Goal: Task Accomplishment & Management: Manage account settings

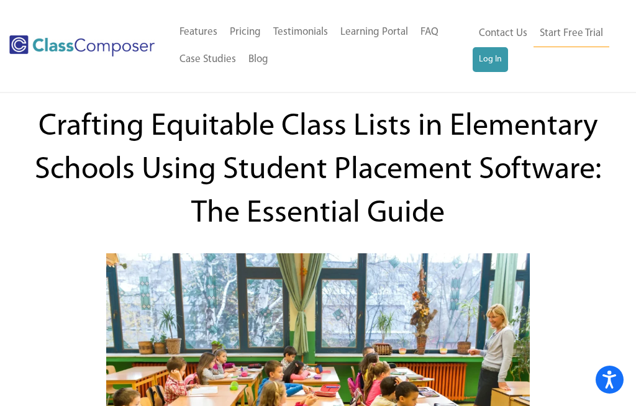
click at [583, 35] on link "Start Free Trial" at bounding box center [571, 34] width 76 height 28
click at [497, 63] on link "Log In" at bounding box center [489, 59] width 35 height 25
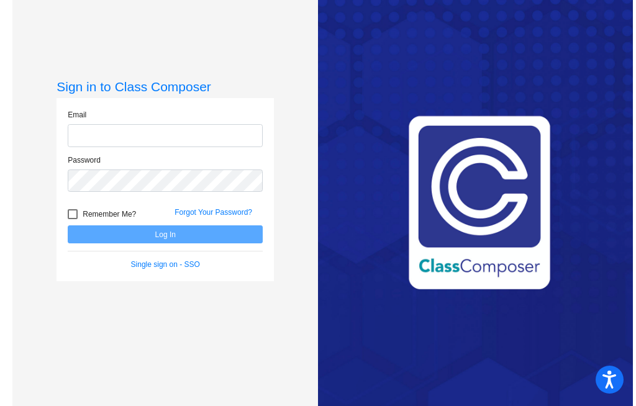
scroll to position [19, 0]
click at [91, 147] on input "email" at bounding box center [165, 135] width 195 height 23
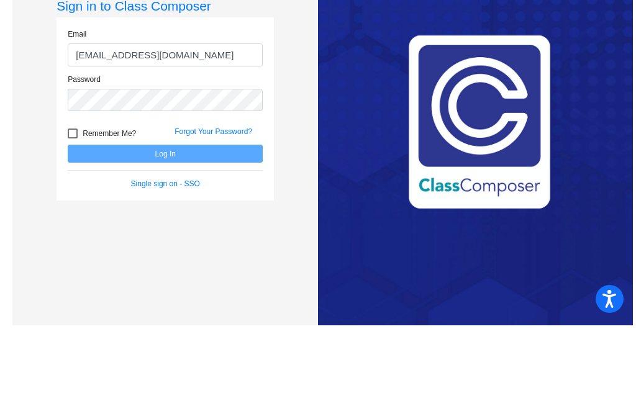
type input "[EMAIL_ADDRESS][DOMAIN_NAME]"
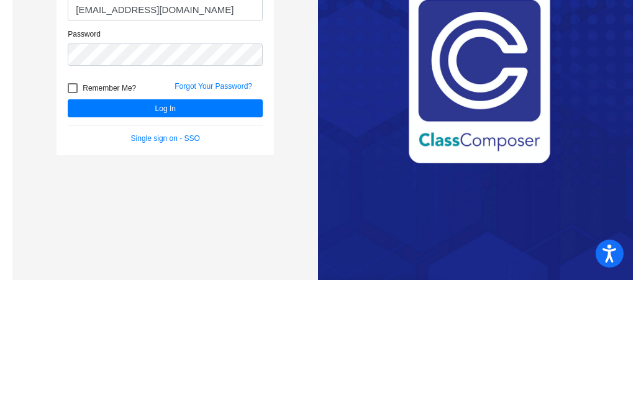
click at [72, 209] on div at bounding box center [73, 214] width 10 height 10
click at [72, 219] on input "Remember Me?" at bounding box center [72, 219] width 1 height 1
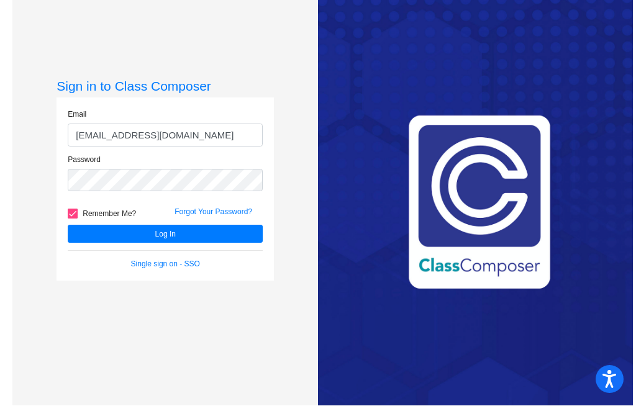
click at [97, 225] on button "Log In" at bounding box center [165, 234] width 195 height 18
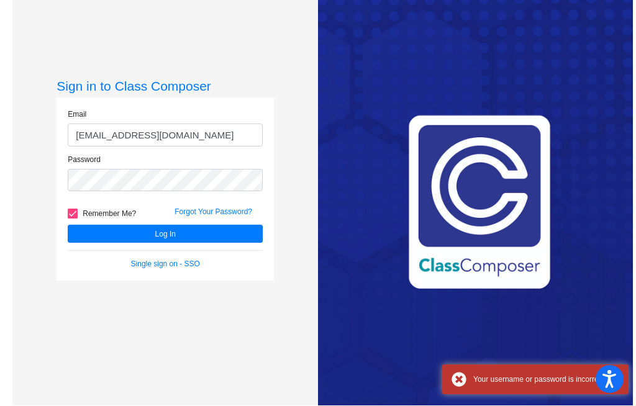
click at [106, 207] on span "Remember Me?" at bounding box center [109, 214] width 53 height 15
click at [73, 219] on input "Remember Me?" at bounding box center [72, 219] width 1 height 1
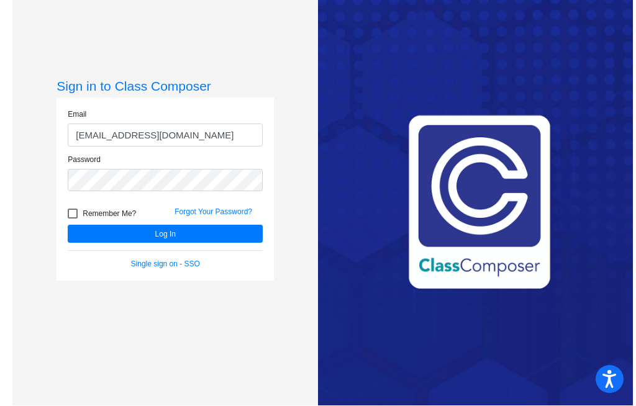
click at [115, 207] on span "Remember Me?" at bounding box center [109, 214] width 53 height 15
click at [73, 219] on input "Remember Me?" at bounding box center [72, 219] width 1 height 1
checkbox input "true"
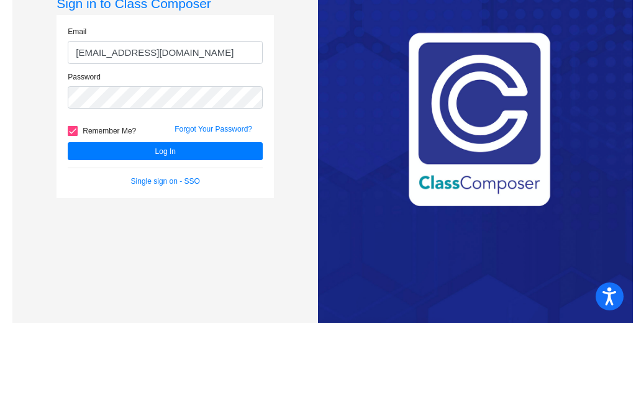
click at [215, 208] on link "Forgot Your Password?" at bounding box center [213, 212] width 78 height 9
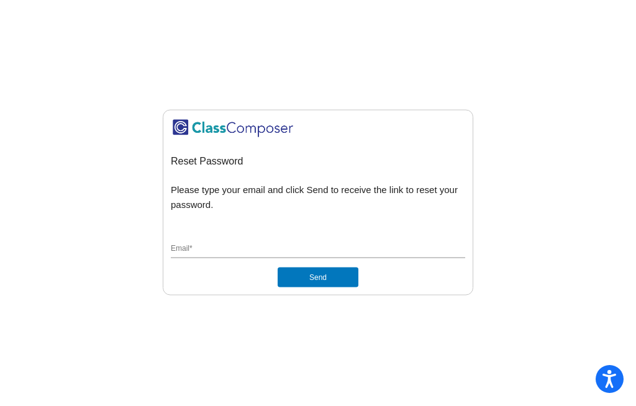
click at [405, 244] on input "Email *" at bounding box center [318, 249] width 294 height 11
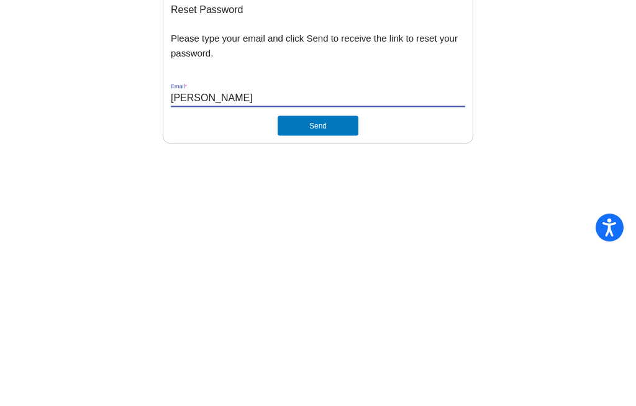
click at [317, 268] on button "Send" at bounding box center [317, 278] width 81 height 20
type input "kristiin168@hotmail.com"
click at [303, 268] on button "Send" at bounding box center [317, 278] width 81 height 20
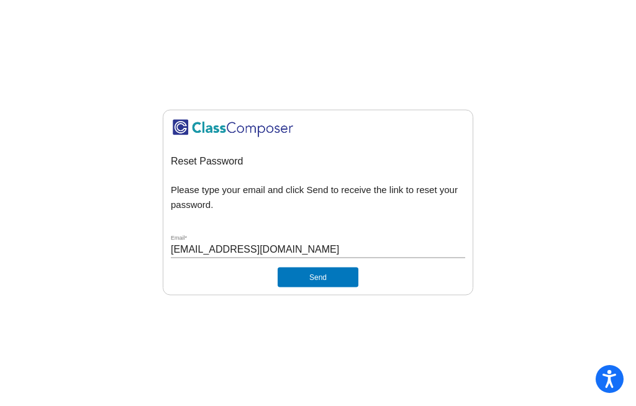
click at [333, 268] on button "Send" at bounding box center [317, 278] width 81 height 20
click at [332, 268] on button "Send" at bounding box center [317, 278] width 81 height 20
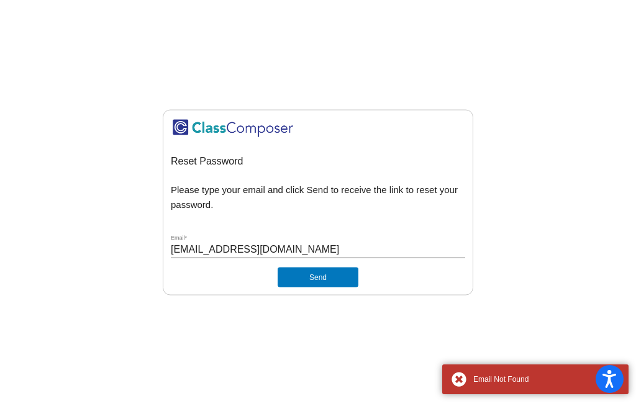
click at [366, 244] on input "kristiin168@hotmail.com" at bounding box center [318, 249] width 294 height 11
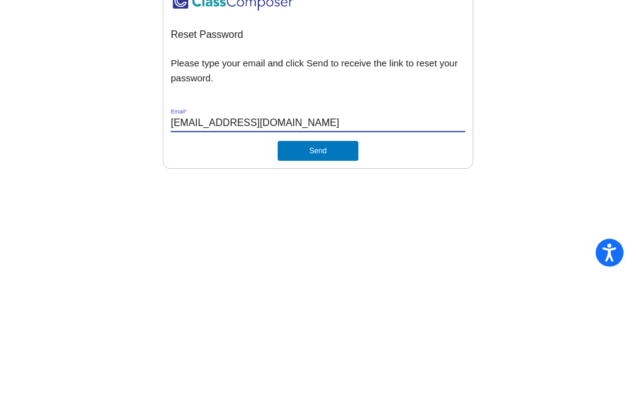
click at [352, 268] on button "Send" at bounding box center [317, 278] width 81 height 20
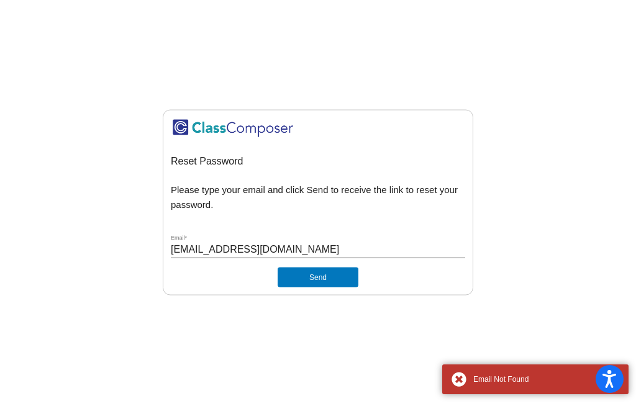
click at [468, 391] on div "Email Not Found" at bounding box center [535, 380] width 186 height 30
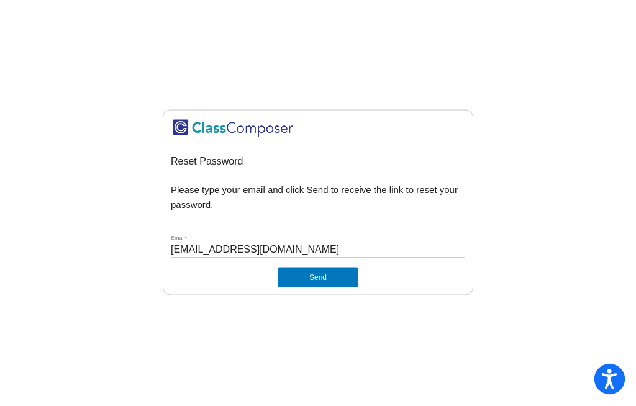
click at [607, 381] on icon "Open accessiBe: accessibility options, statement and help" at bounding box center [609, 379] width 15 height 20
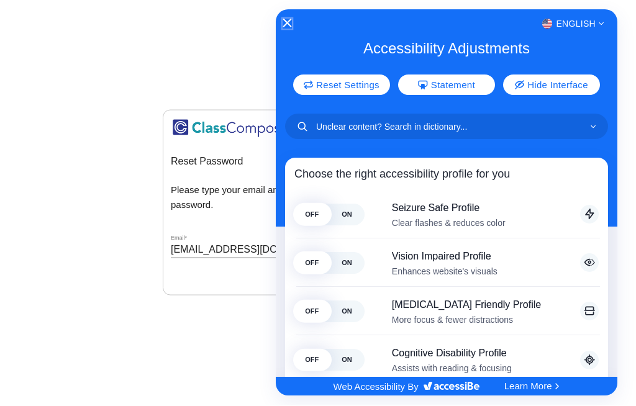
click at [291, 27] on button "Close Accessibility Interface" at bounding box center [286, 24] width 9 height 10
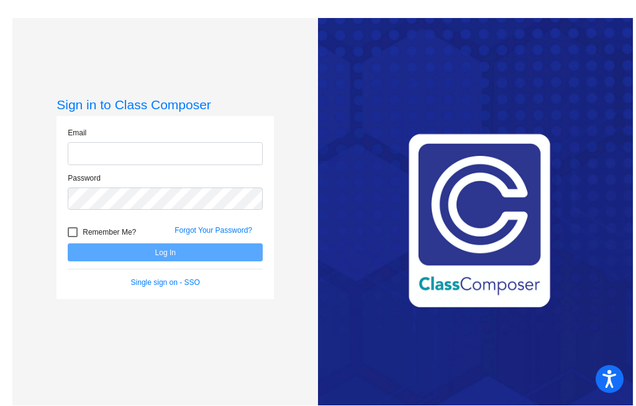
click at [136, 279] on link "Single sign on - SSO" at bounding box center [165, 283] width 69 height 9
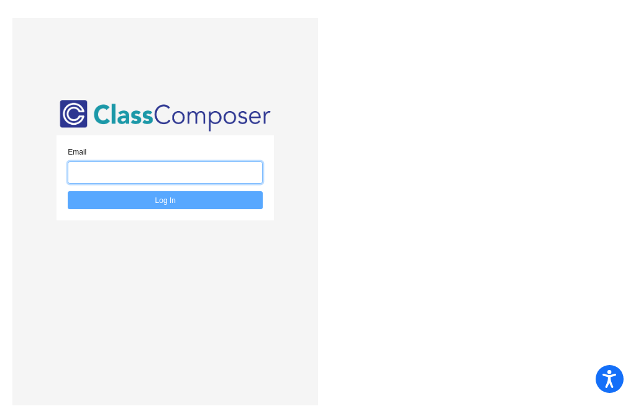
click at [121, 162] on input "email" at bounding box center [165, 173] width 195 height 23
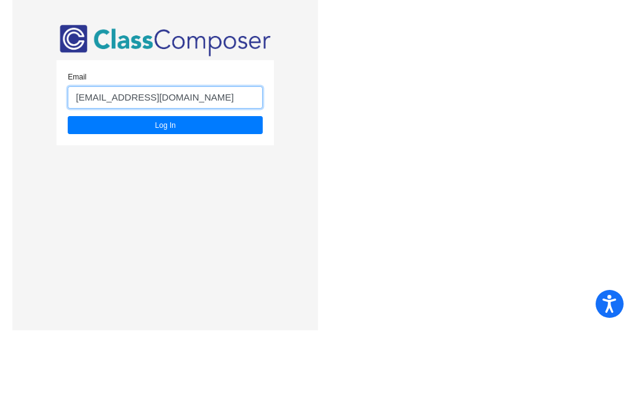
type input "kristilin168@hotmail.com"
click at [109, 192] on button "Log In" at bounding box center [165, 201] width 195 height 18
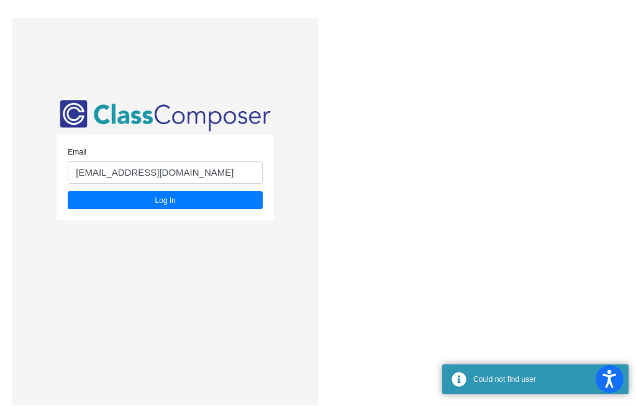
click at [127, 192] on button "Log In" at bounding box center [165, 201] width 195 height 18
click at [124, 192] on button "Log In" at bounding box center [165, 201] width 195 height 18
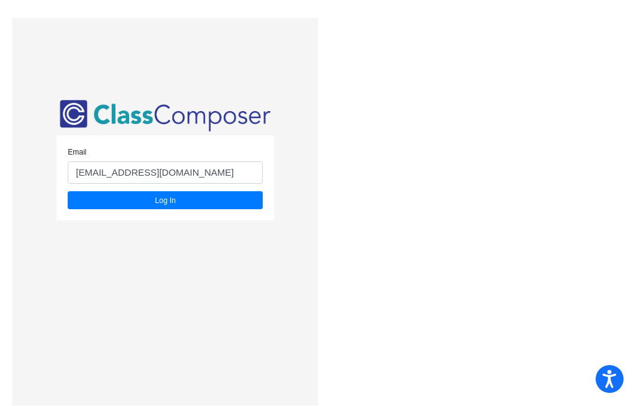
click at [104, 192] on button "Log In" at bounding box center [165, 201] width 195 height 18
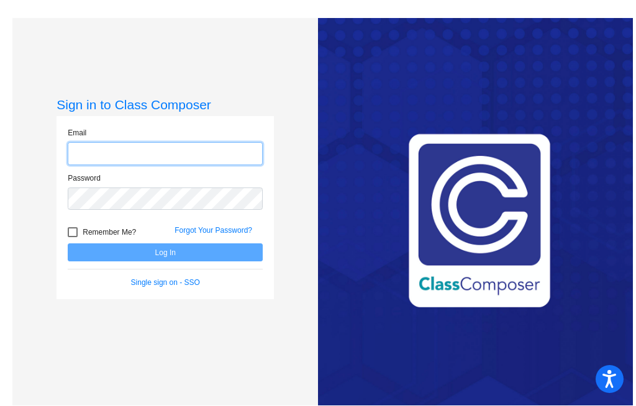
click at [88, 143] on input "email" at bounding box center [165, 154] width 195 height 23
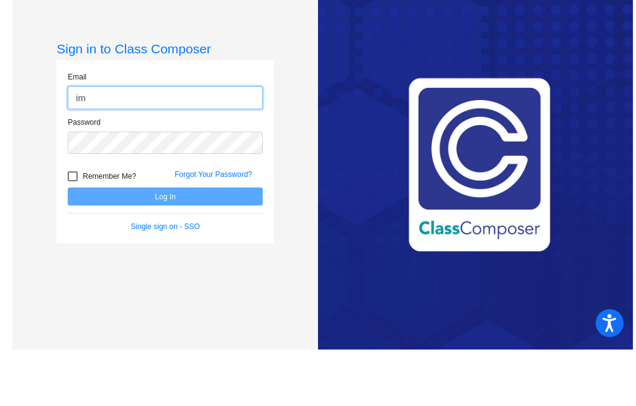
type input "i"
type input "M"
type input "Amywu0711@gmail.com"
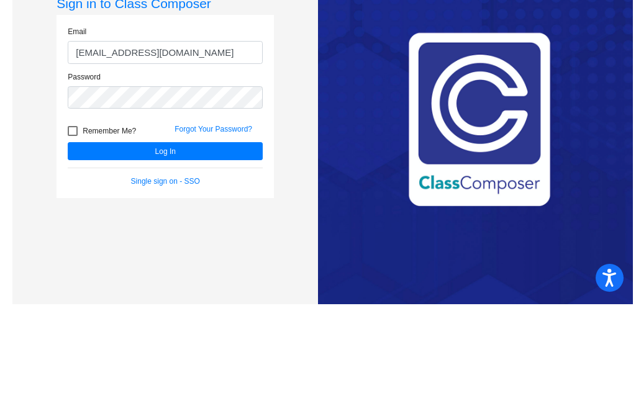
click at [73, 228] on div at bounding box center [73, 233] width 10 height 10
click at [73, 238] on input "Remember Me?" at bounding box center [72, 238] width 1 height 1
checkbox input "true"
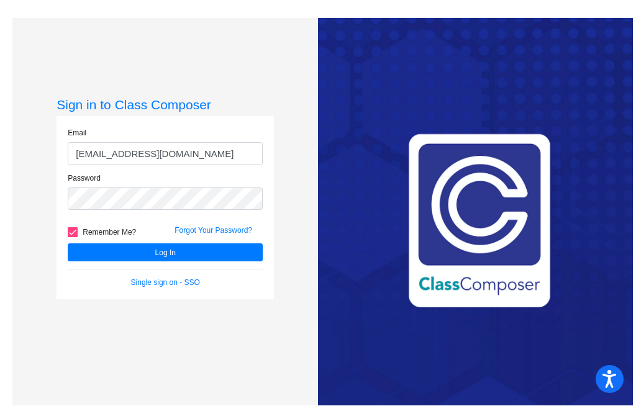
click at [128, 244] on button "Log In" at bounding box center [165, 253] width 195 height 18
click at [142, 279] on link "Single sign on - SSO" at bounding box center [165, 283] width 69 height 9
